Goal: Find specific page/section: Find specific page/section

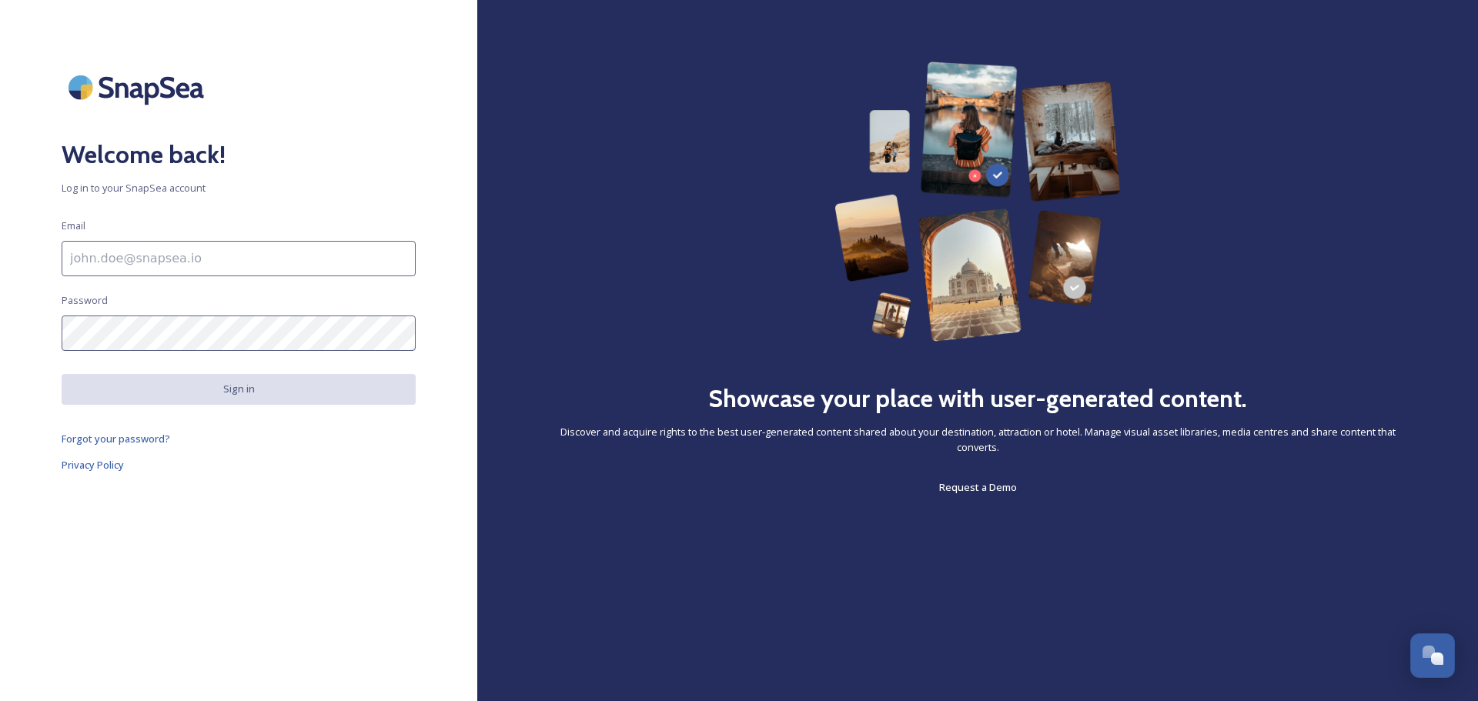
click at [223, 256] on input at bounding box center [239, 258] width 354 height 35
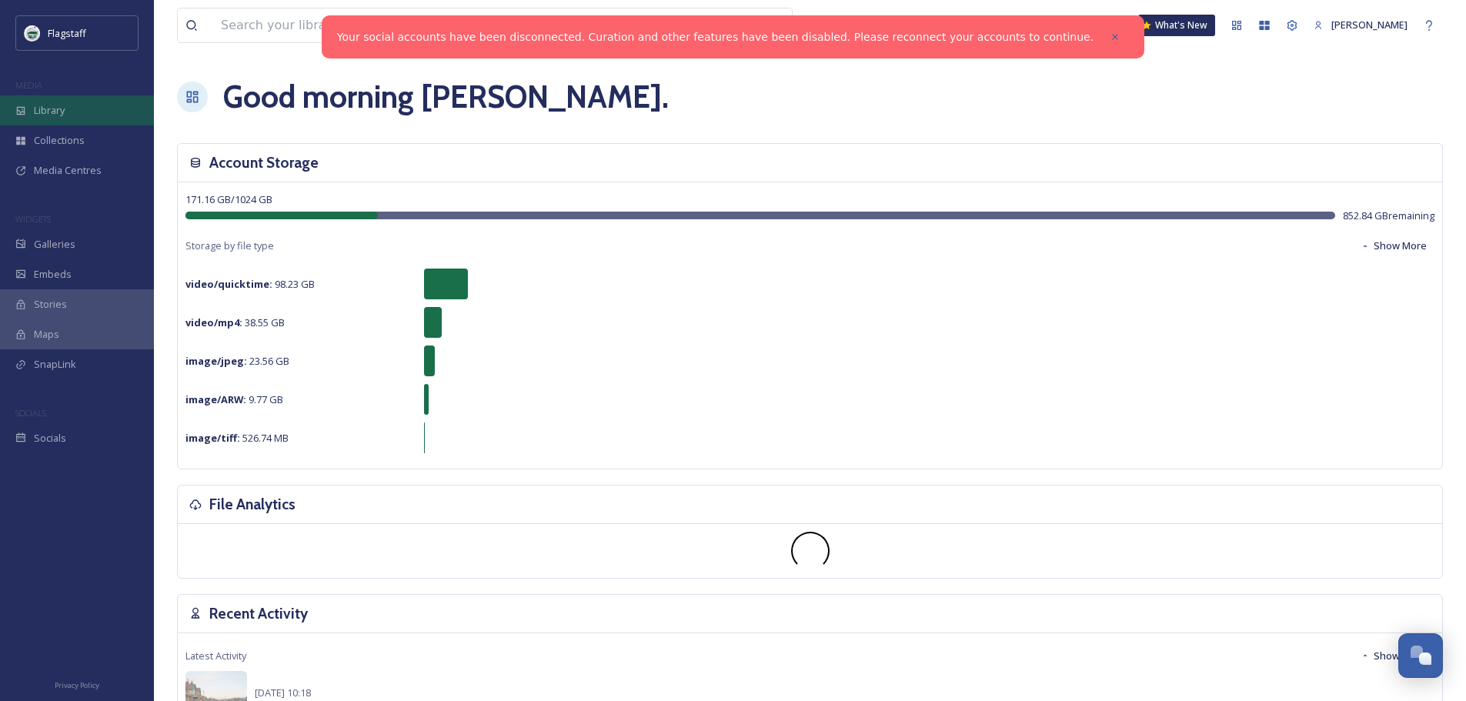
click at [53, 118] on span "Library" at bounding box center [49, 110] width 31 height 15
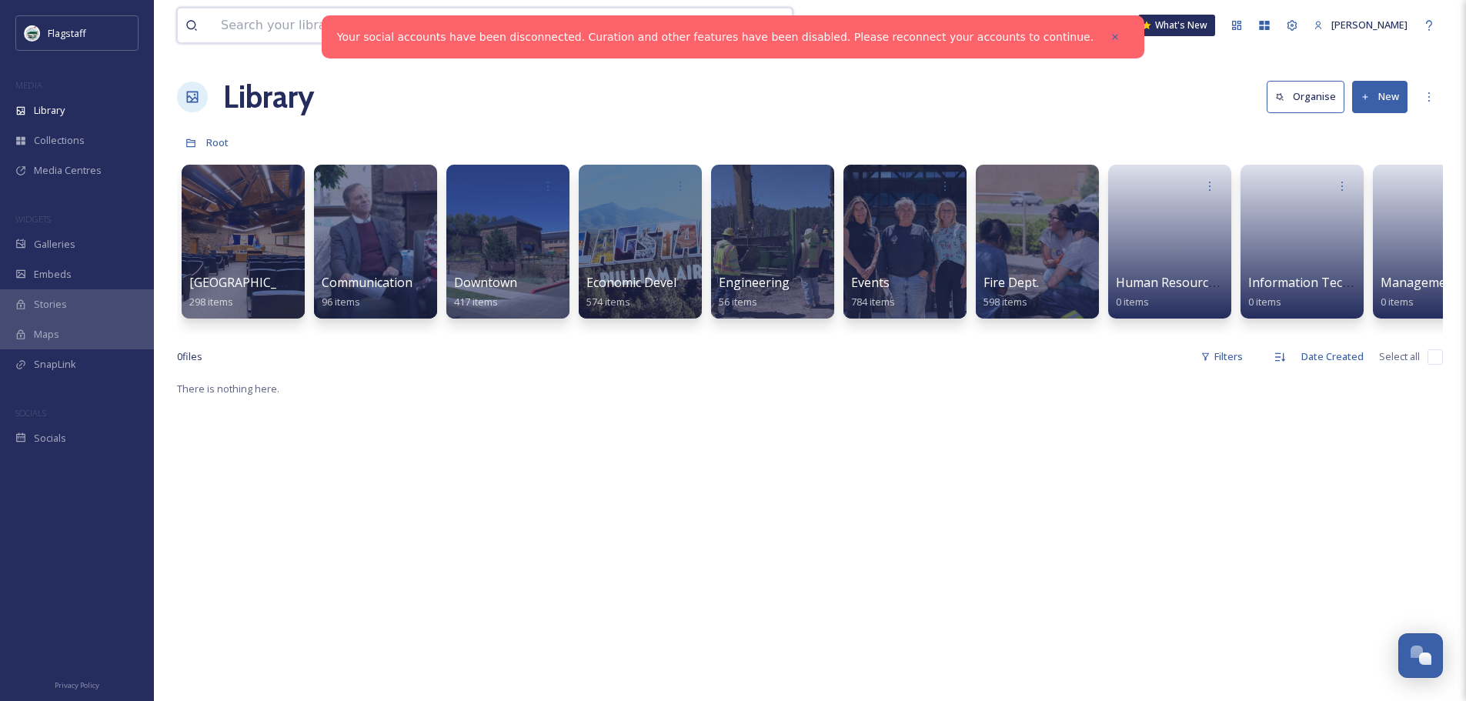
click at [316, 24] on input at bounding box center [439, 25] width 453 height 34
type input "flooding"
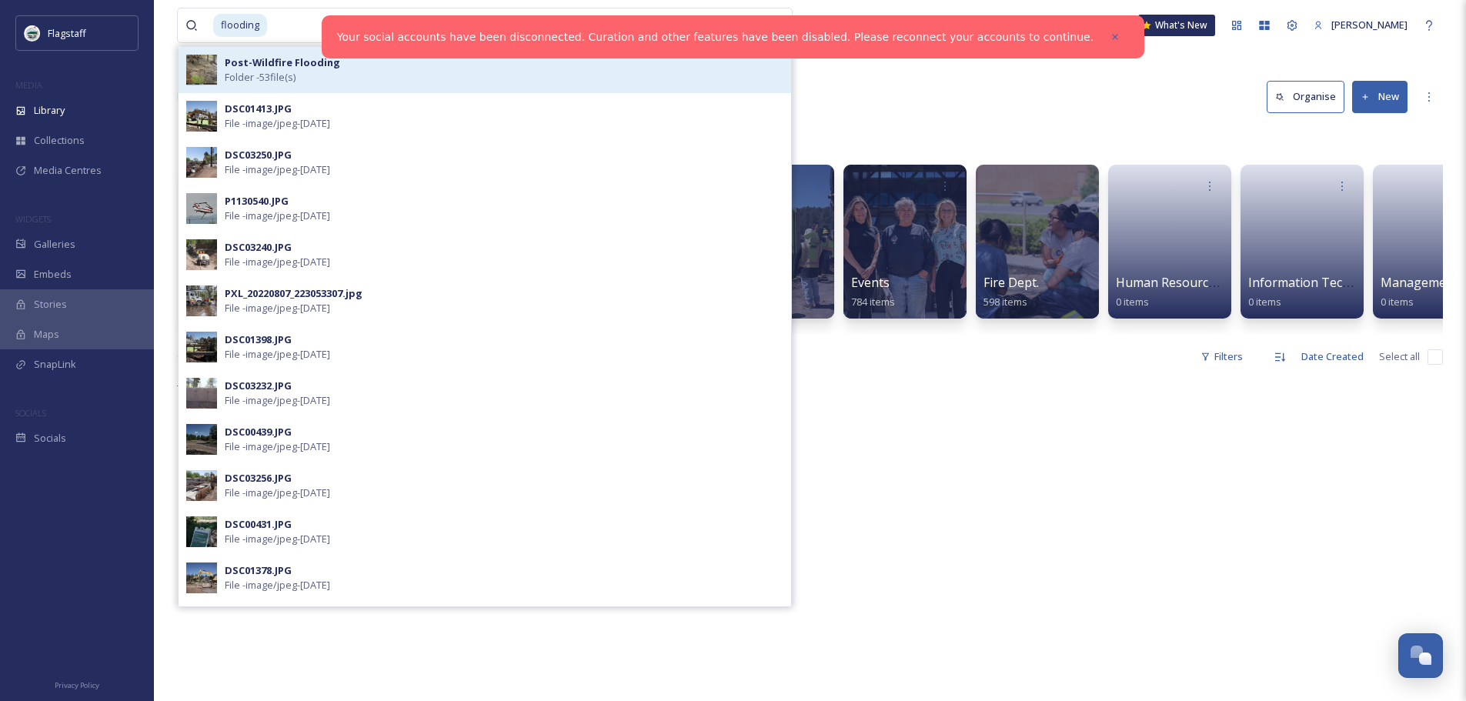
click at [329, 72] on div "Post-Wildfire Flooding Folder - 53 file(s)" at bounding box center [504, 69] width 559 height 29
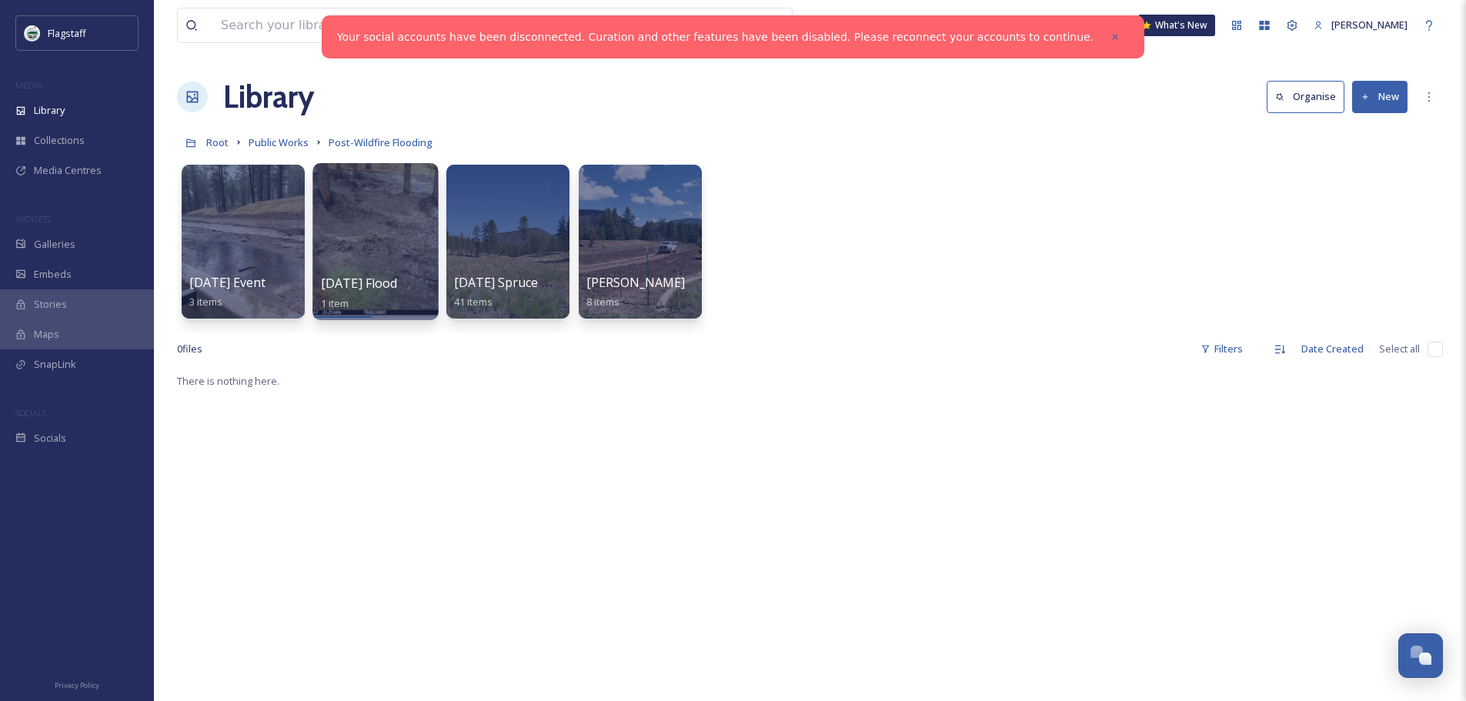
click at [392, 257] on div at bounding box center [375, 241] width 125 height 157
